Goal: Navigation & Orientation: Go to known website

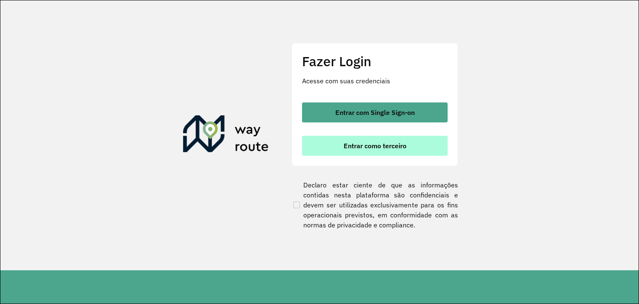
click at [370, 142] on span "Entrar como terceiro" at bounding box center [375, 145] width 63 height 7
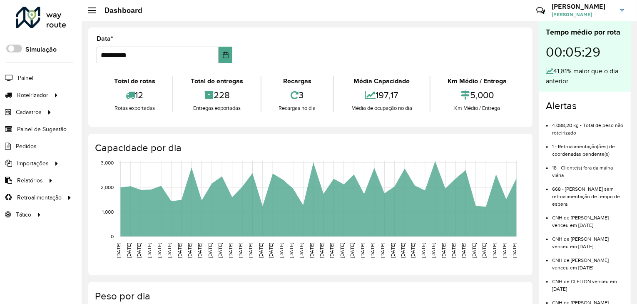
click at [129, 95] on icon at bounding box center [130, 94] width 9 height 9
